Goal: Navigation & Orientation: Find specific page/section

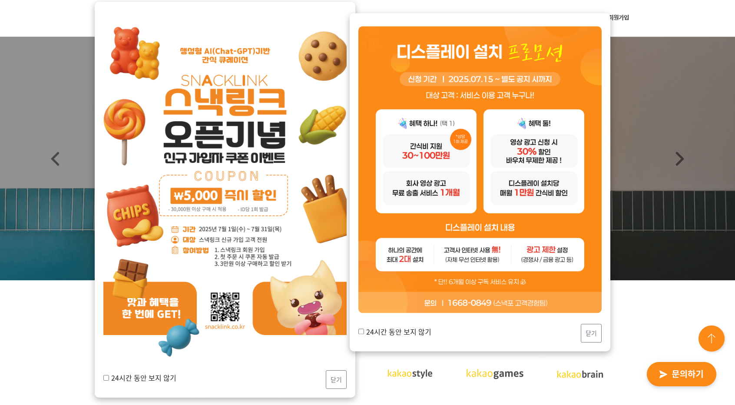
click at [389, 334] on label "24시간 동안 보지 않기" at bounding box center [394, 331] width 73 height 10
click at [364, 334] on input "24시간 동안 보지 않기" at bounding box center [361, 332] width 6 height 6
checkbox input "true"
click at [597, 331] on button "닫기" at bounding box center [591, 333] width 21 height 19
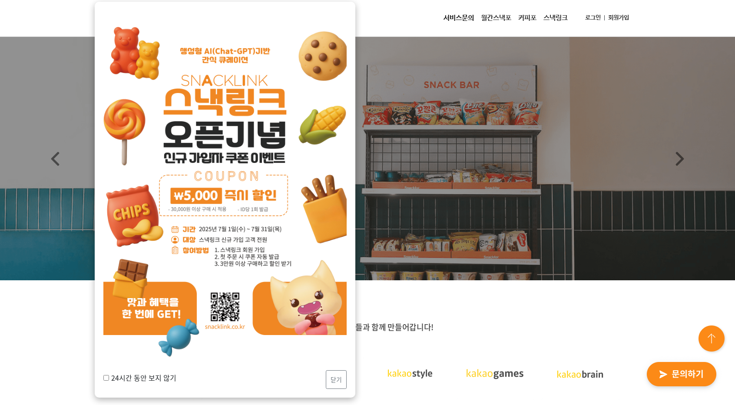
click at [161, 374] on label "24시간 동안 보지 않기" at bounding box center [139, 377] width 73 height 10
click at [109, 374] on input "24시간 동안 보지 않기" at bounding box center [106, 377] width 6 height 6
checkbox input "true"
click at [348, 380] on div "24시간 동안 보지 않기 닫기" at bounding box center [225, 199] width 261 height 395
click at [335, 378] on button "닫기" at bounding box center [336, 379] width 21 height 19
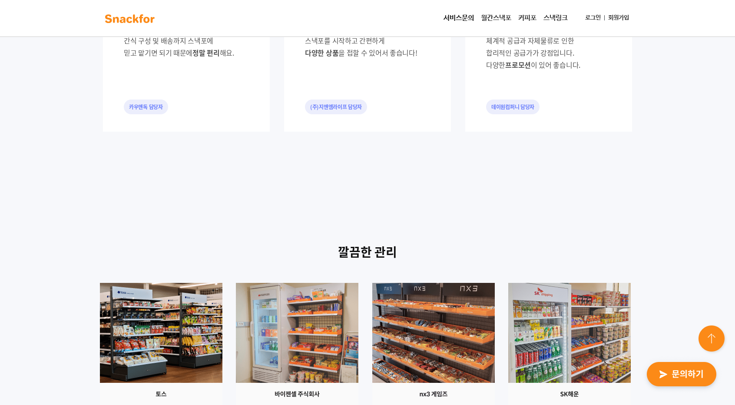
scroll to position [956, 0]
